Goal: Entertainment & Leisure: Consume media (video, audio)

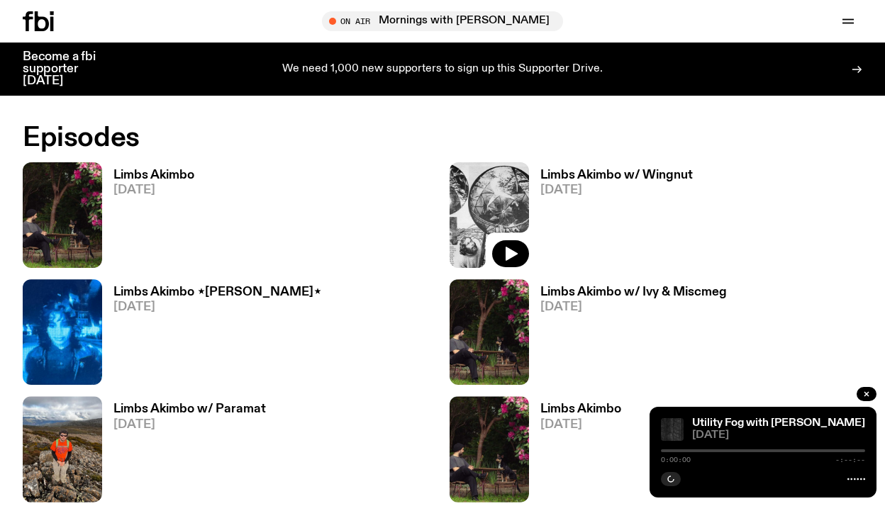
scroll to position [747, 0]
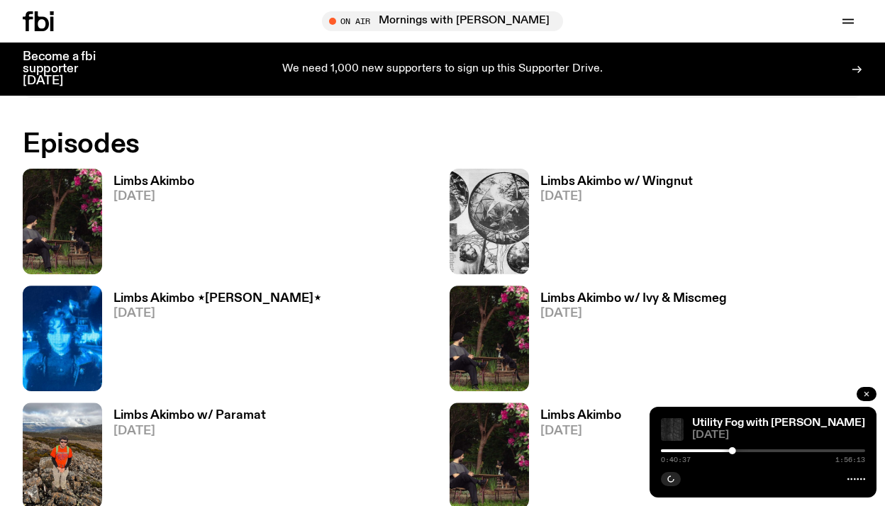
click at [867, 391] on icon "button" at bounding box center [866, 394] width 9 height 9
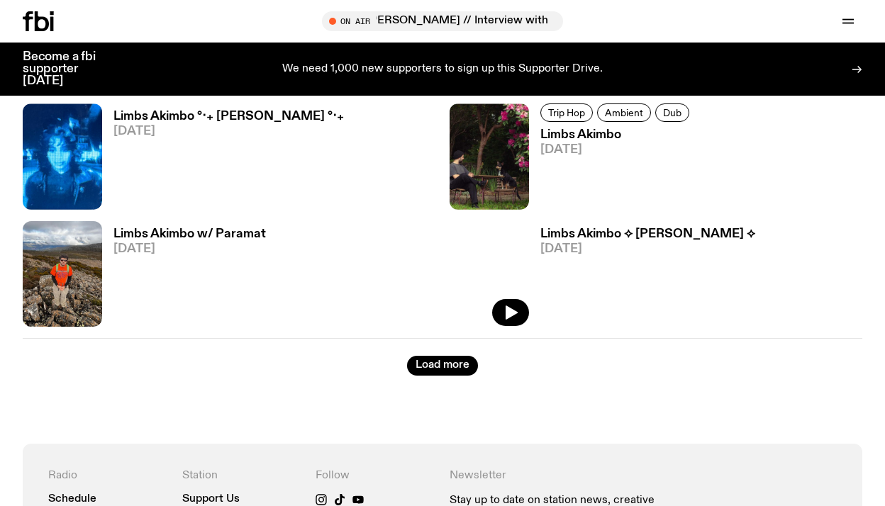
scroll to position [2551, 0]
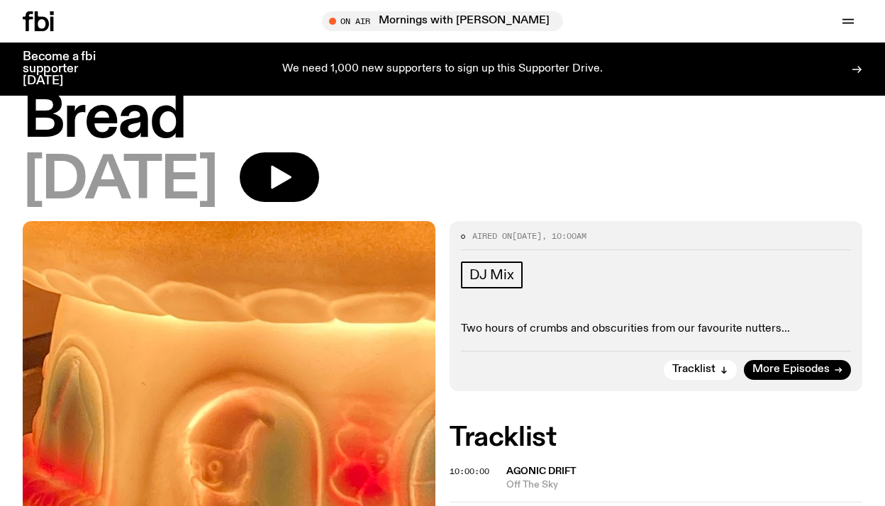
scroll to position [243, 0]
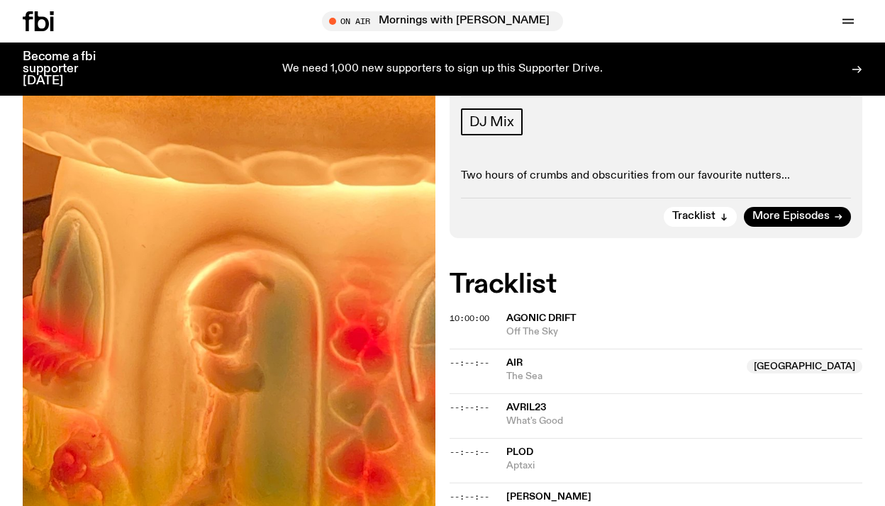
click at [681, 175] on p "Two hours of crumbs and obscurities from our favourite nutters..." at bounding box center [656, 175] width 390 height 13
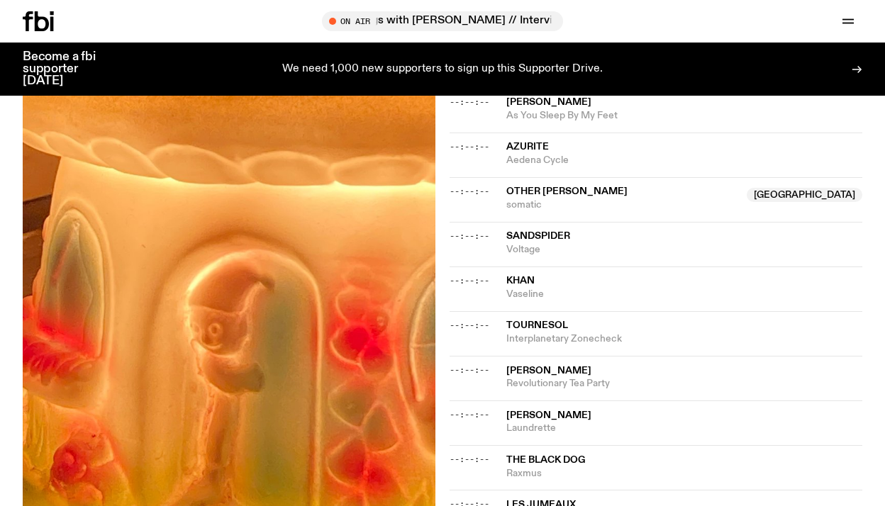
scroll to position [0, 0]
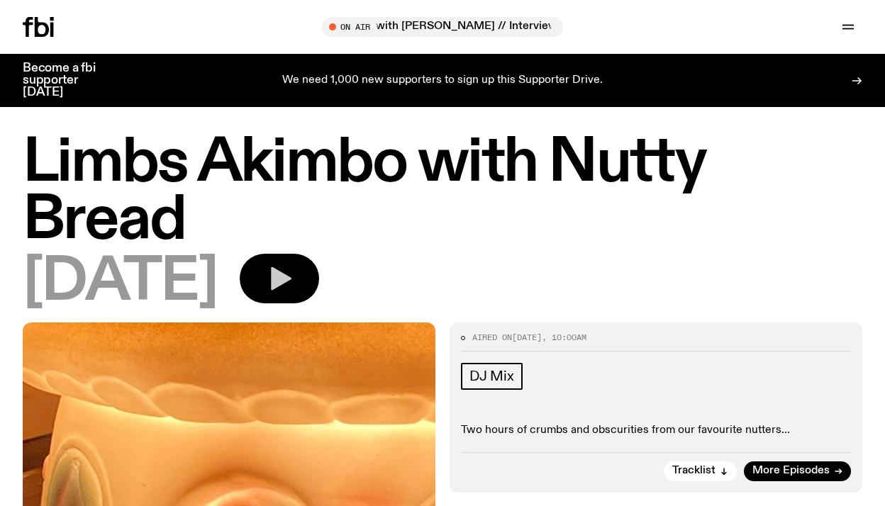
click at [291, 282] on icon "button" at bounding box center [281, 278] width 21 height 23
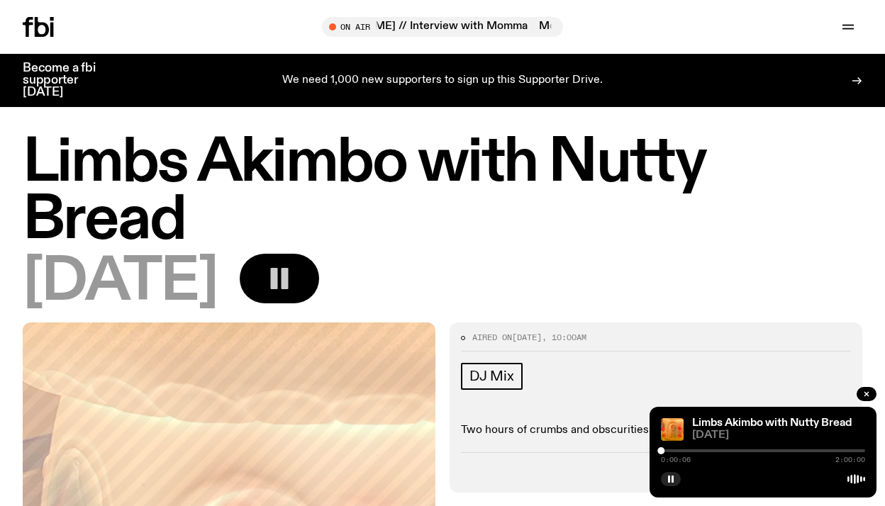
click at [665, 450] on div at bounding box center [763, 450] width 204 height 3
click at [663, 449] on div at bounding box center [663, 450] width 7 height 7
click at [704, 451] on div at bounding box center [763, 450] width 204 height 3
click at [725, 452] on div at bounding box center [763, 450] width 204 height 3
click at [741, 452] on div "0:44:01 2:00:00" at bounding box center [763, 455] width 204 height 17
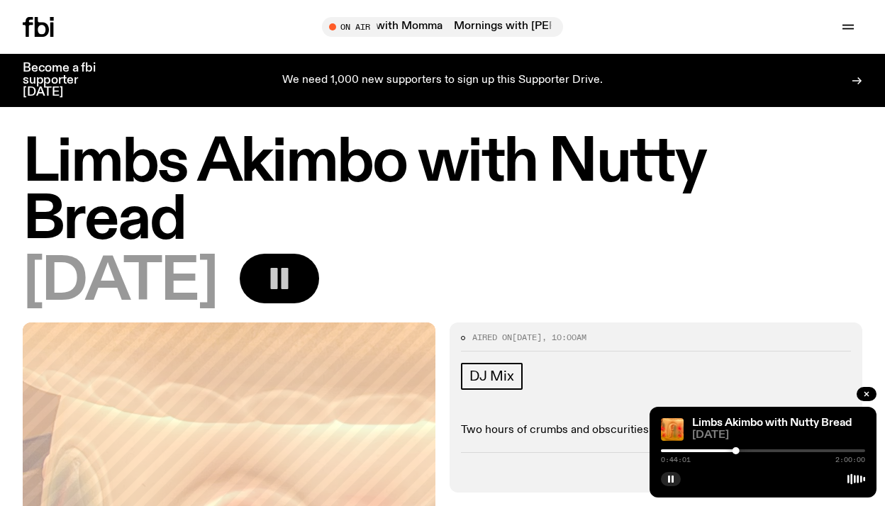
click at [738, 451] on div at bounding box center [735, 450] width 7 height 7
click at [738, 451] on div at bounding box center [737, 450] width 7 height 7
click at [766, 451] on div at bounding box center [763, 450] width 204 height 3
click at [791, 452] on div "1:11:43 2:00:00" at bounding box center [763, 455] width 204 height 17
click at [794, 449] on div "1:11:43 2:00:00" at bounding box center [763, 455] width 204 height 17
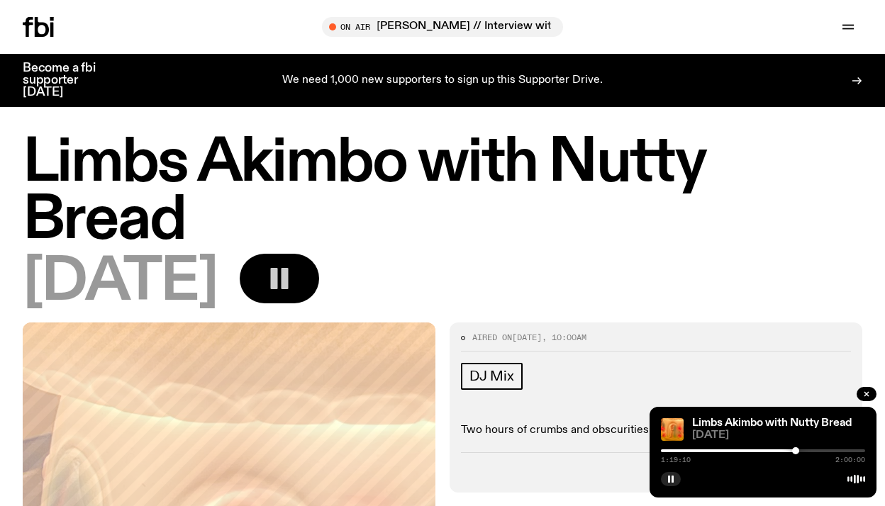
drag, startPoint x: 785, startPoint y: 450, endPoint x: 795, endPoint y: 451, distance: 10.7
click at [795, 451] on div at bounding box center [795, 450] width 7 height 7
drag, startPoint x: 795, startPoint y: 452, endPoint x: 805, endPoint y: 454, distance: 10.0
click at [803, 454] on div at bounding box center [799, 450] width 7 height 7
click at [827, 450] on div at bounding box center [763, 450] width 204 height 3
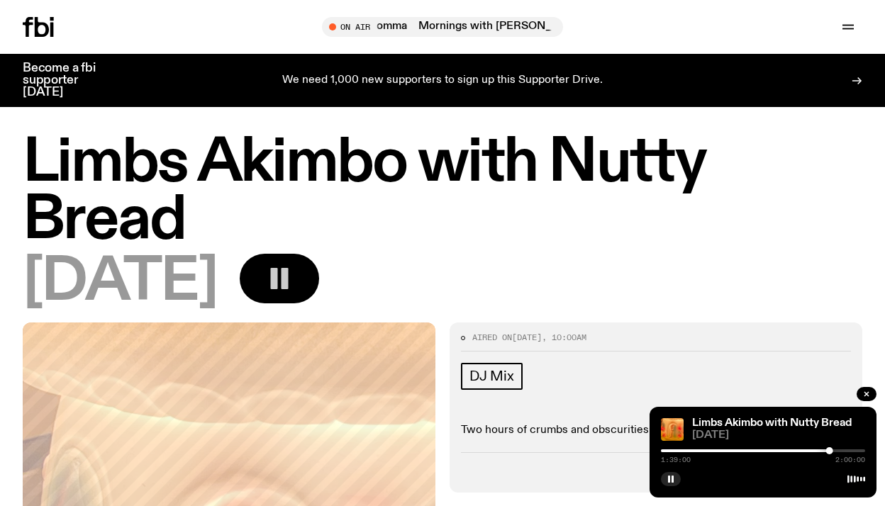
click at [619, 276] on div "[DATE]" at bounding box center [442, 282] width 839 height 57
drag, startPoint x: 676, startPoint y: 484, endPoint x: 632, endPoint y: 482, distance: 44.0
click at [675, 483] on button "button" at bounding box center [671, 479] width 20 height 14
